Goal: Find specific page/section: Find specific page/section

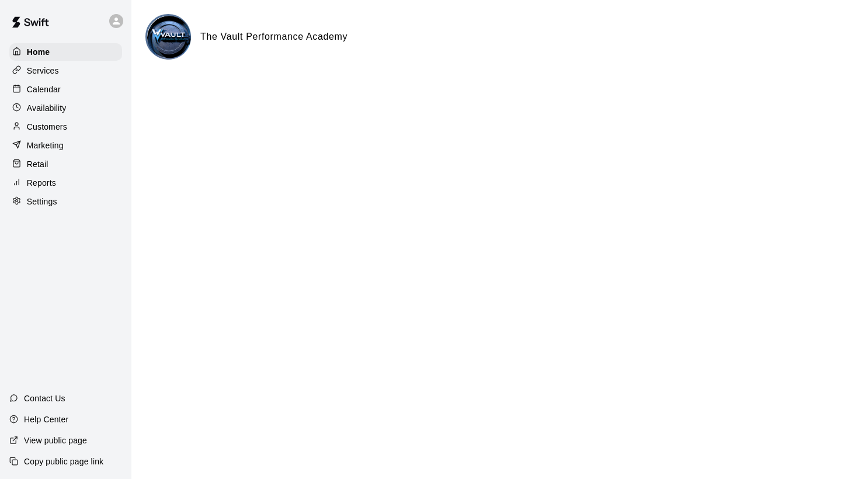
click at [51, 90] on p "Calendar" at bounding box center [44, 89] width 34 height 12
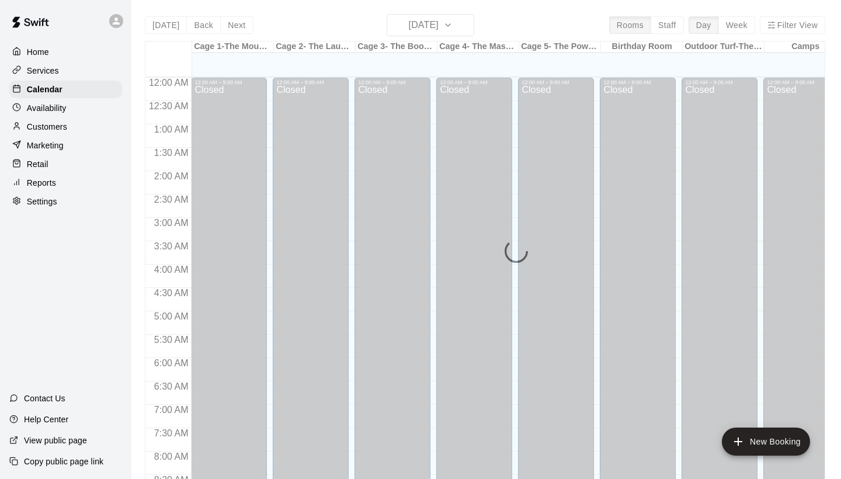
scroll to position [443, 0]
